Goal: Navigation & Orientation: Find specific page/section

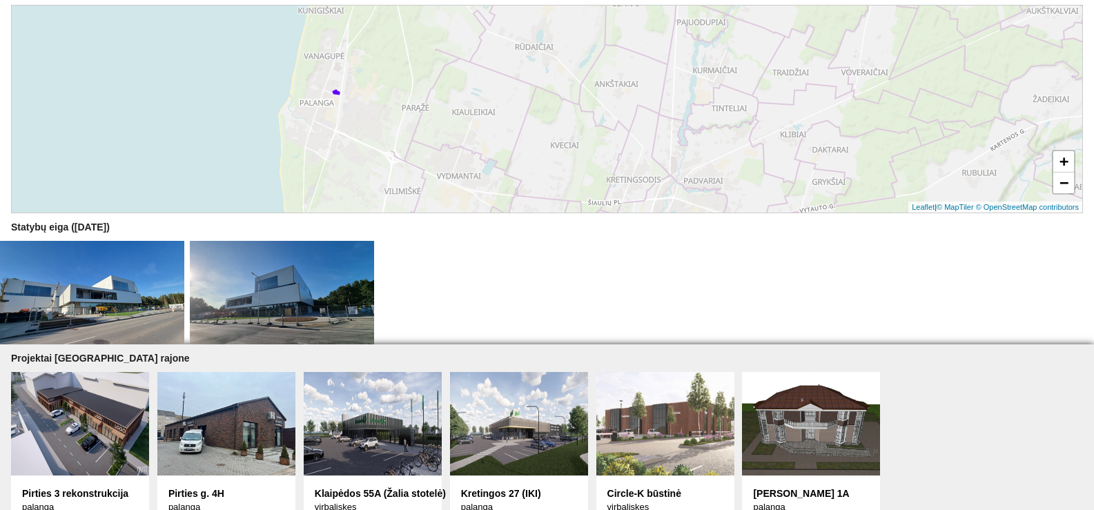
scroll to position [445, 0]
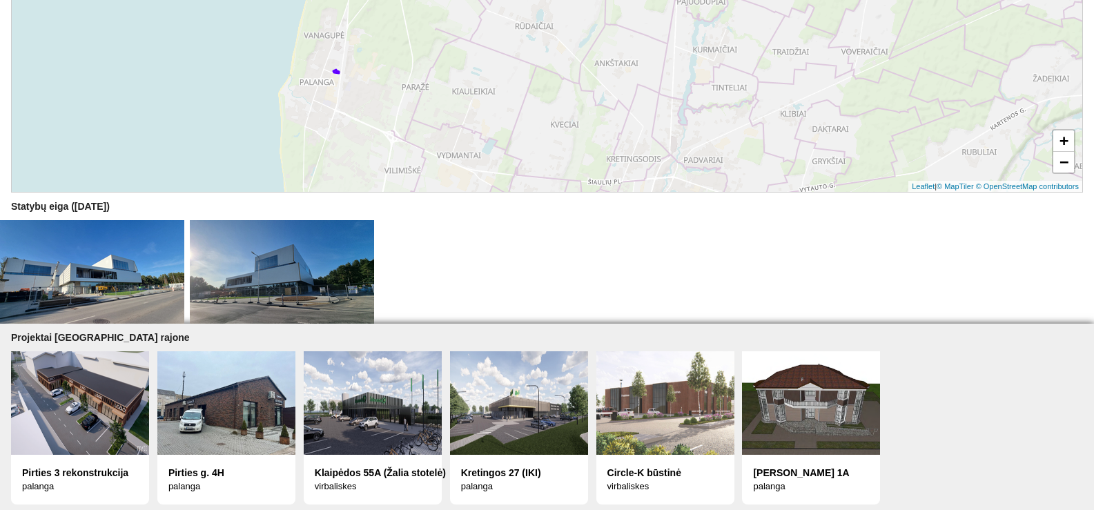
click at [139, 269] on img at bounding box center [92, 272] width 184 height 104
click at [95, 264] on img at bounding box center [92, 272] width 184 height 104
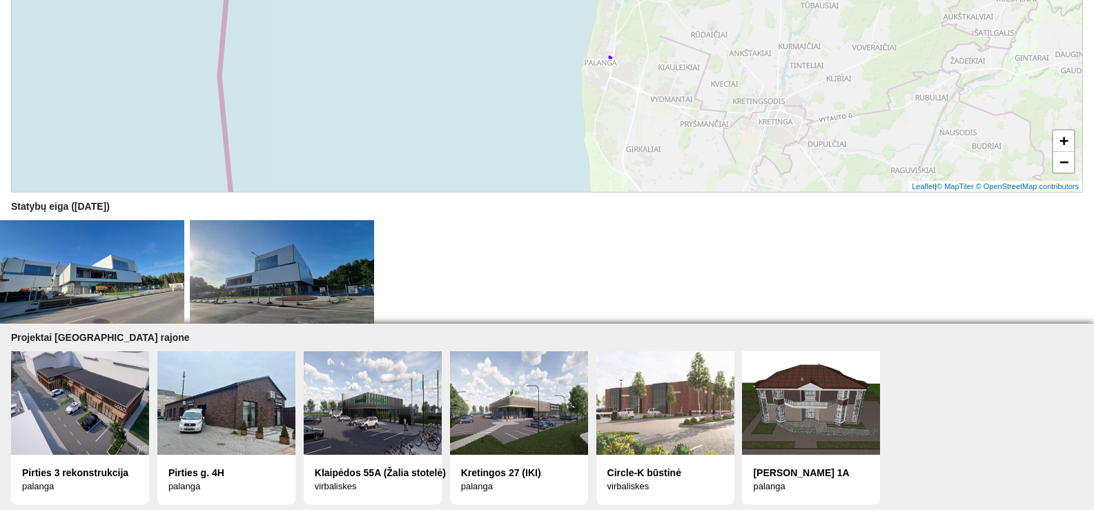
click at [73, 403] on img at bounding box center [80, 403] width 138 height 104
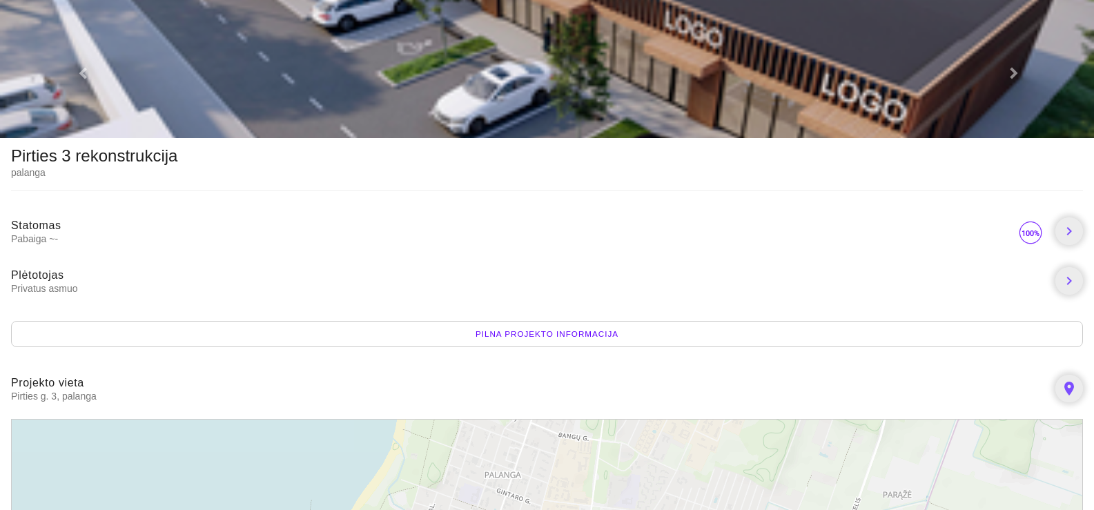
click at [413, 122] on img at bounding box center [547, 69] width 1094 height 138
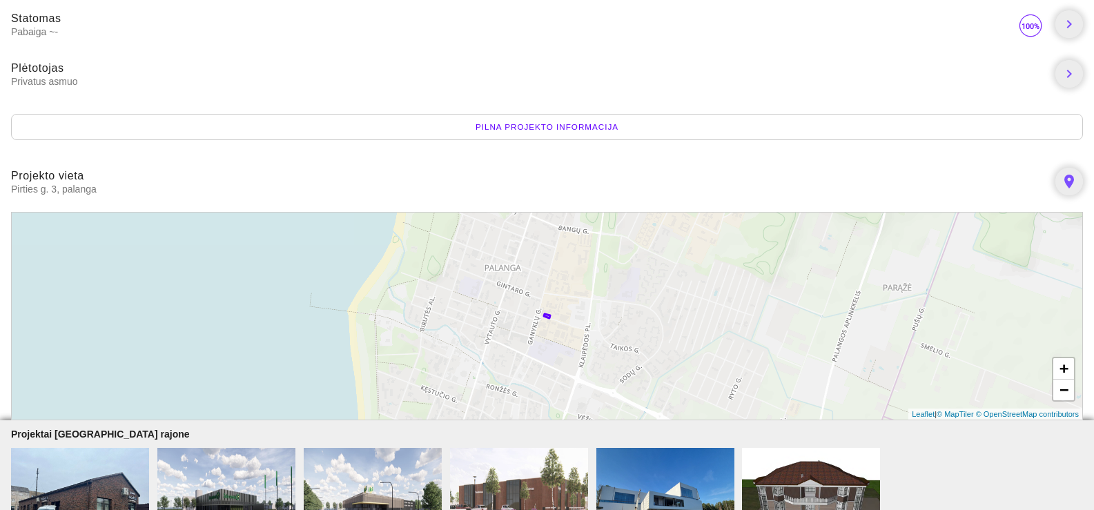
scroll to position [304, 0]
